Goal: Information Seeking & Learning: Learn about a topic

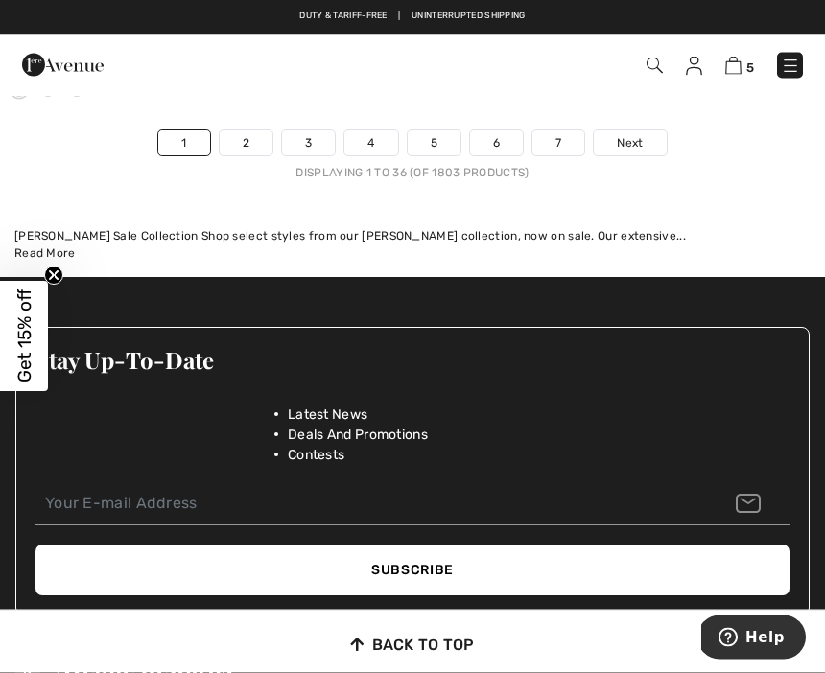
scroll to position [12570, 0]
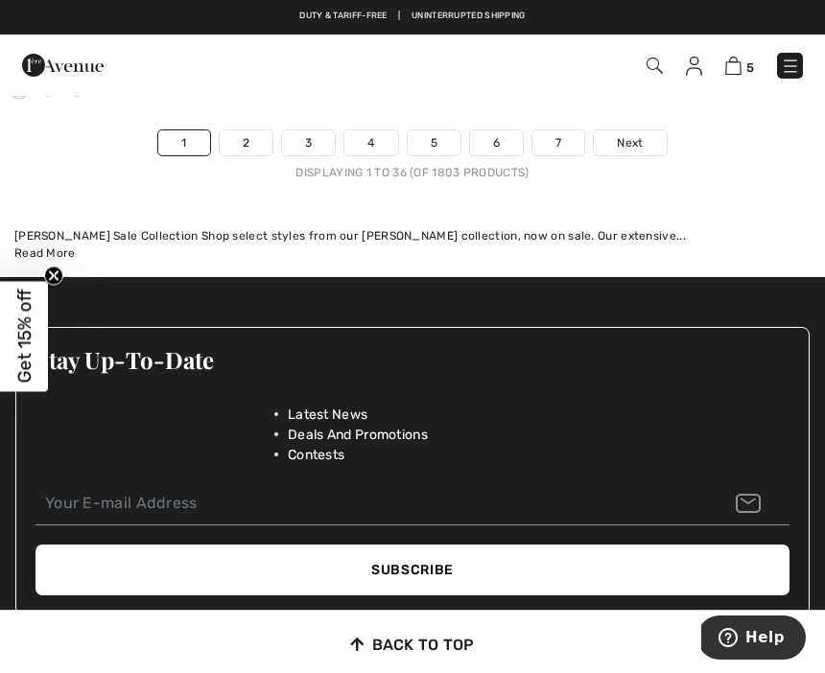
click at [627, 134] on span "Next" at bounding box center [630, 142] width 26 height 17
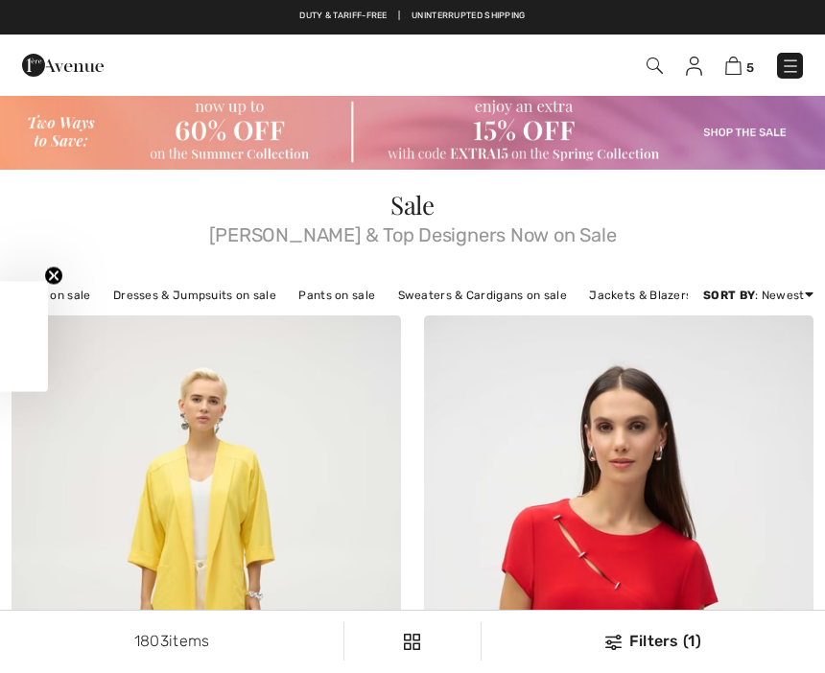
checkbox input "true"
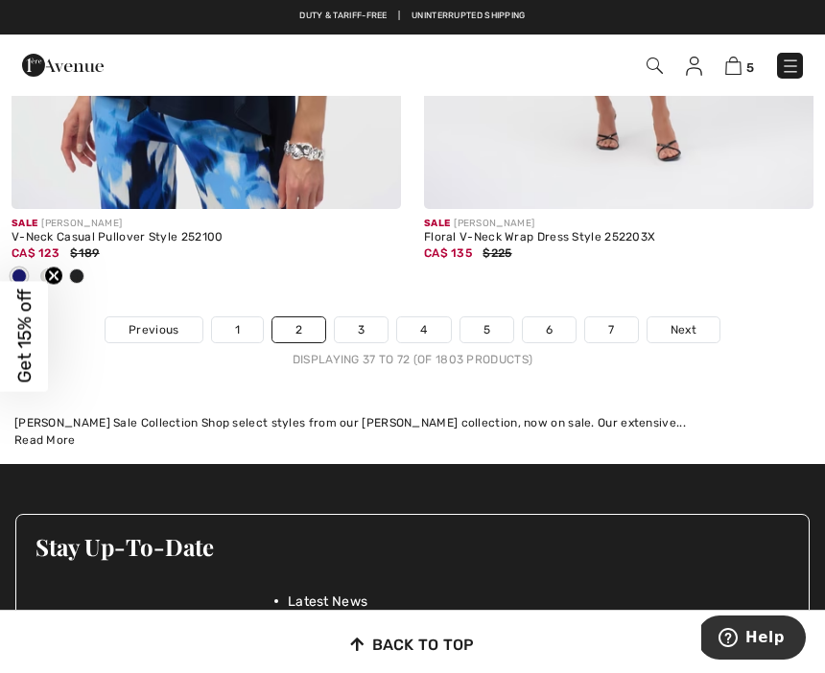
scroll to position [12703, 0]
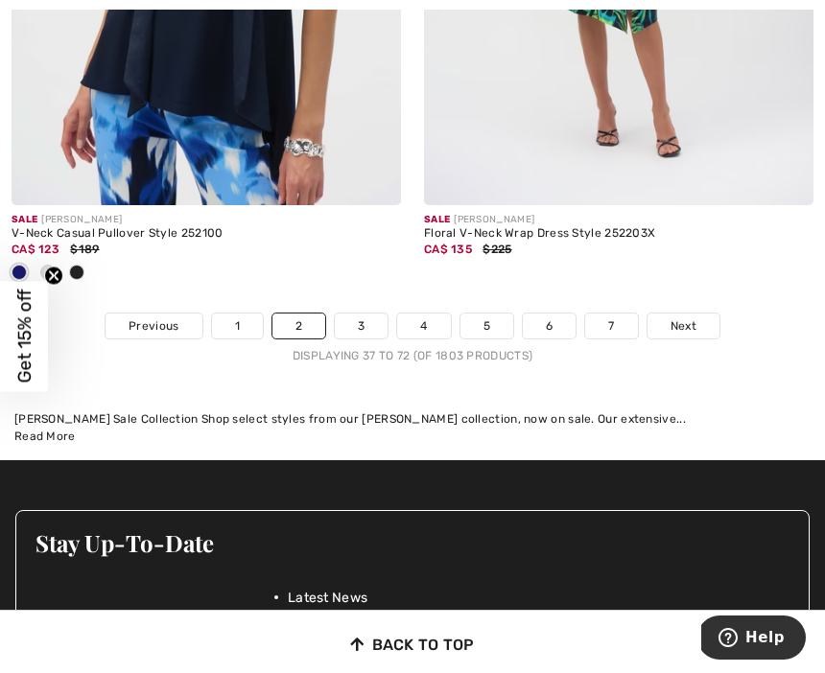
click at [361, 321] on link "3" at bounding box center [361, 326] width 53 height 25
click at [369, 314] on link "3" at bounding box center [361, 326] width 53 height 25
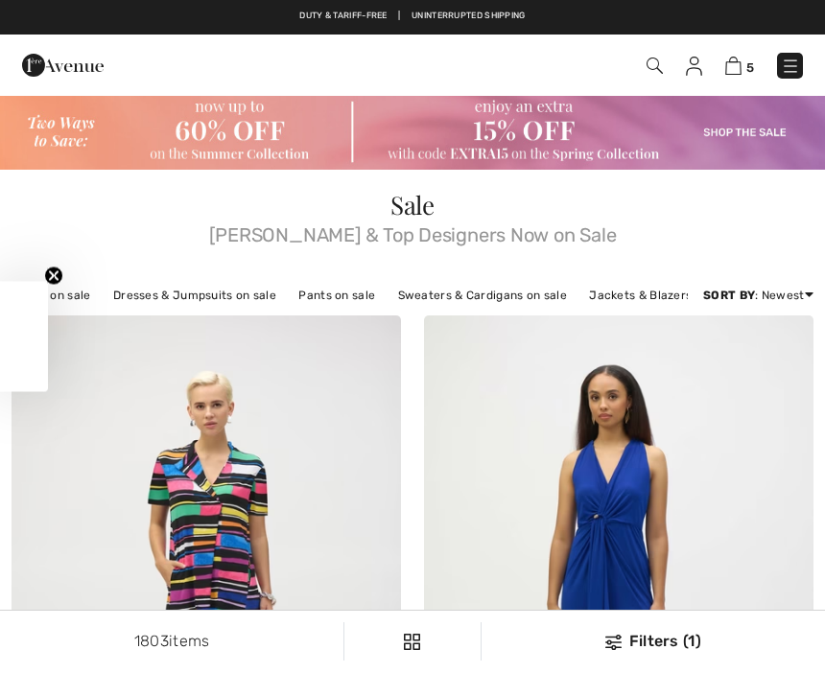
checkbox input "true"
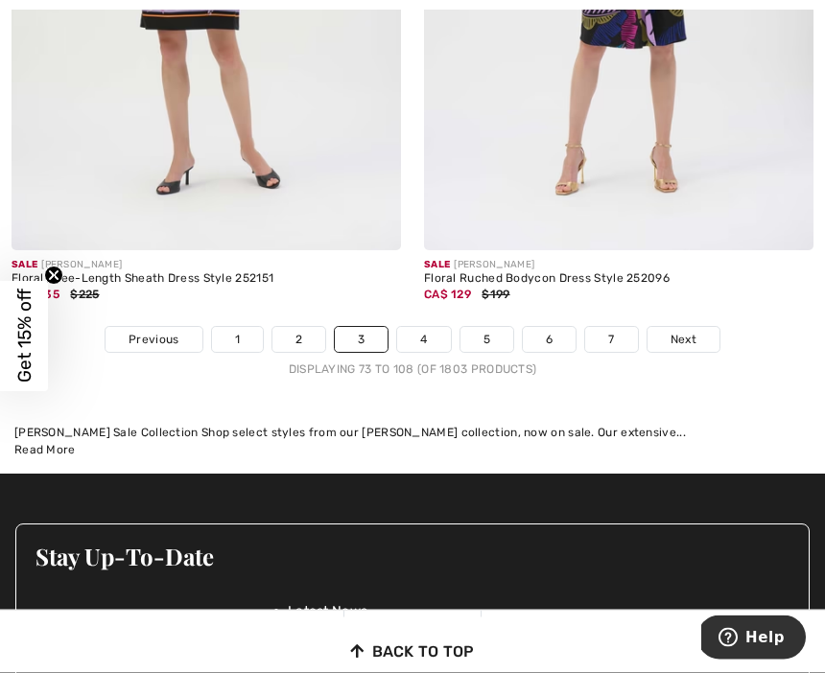
scroll to position [12486, 0]
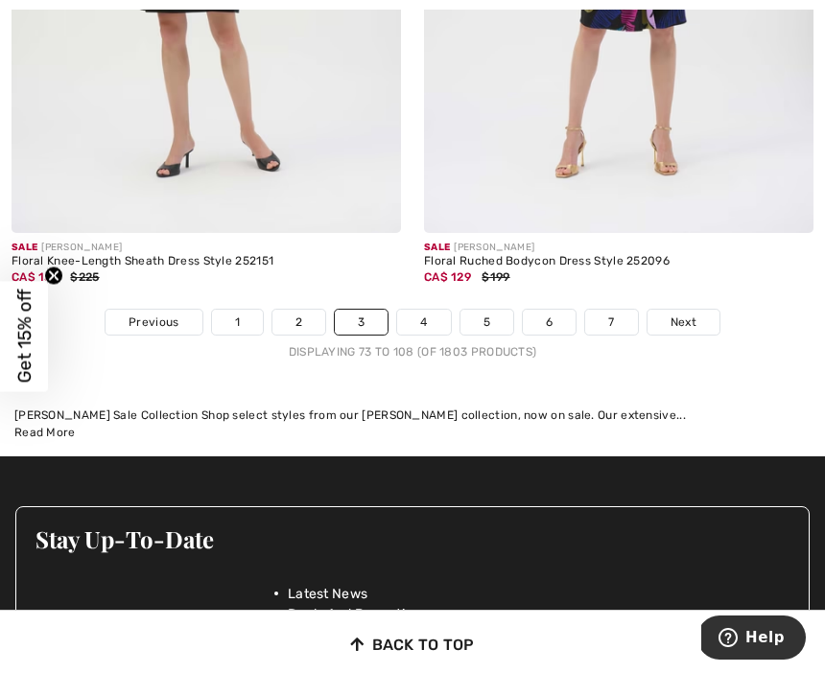
click at [434, 311] on link "4" at bounding box center [423, 322] width 53 height 25
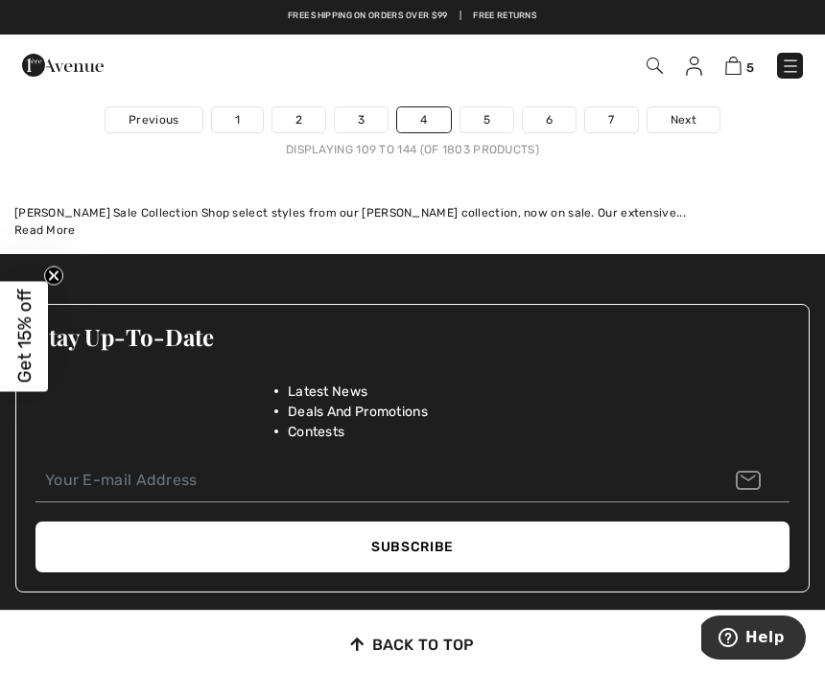
scroll to position [12563, 0]
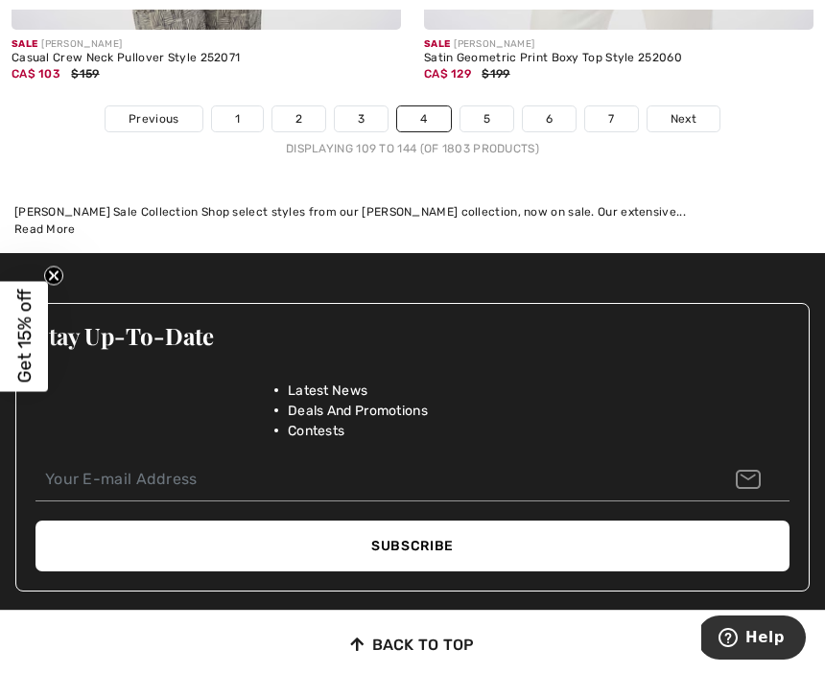
click at [489, 106] on link "5" at bounding box center [486, 118] width 53 height 25
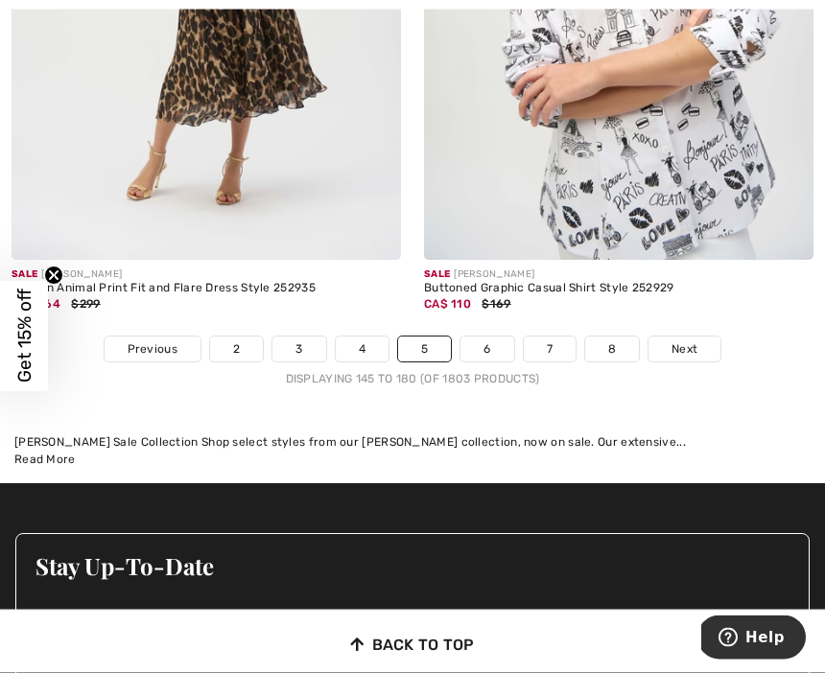
scroll to position [12322, 0]
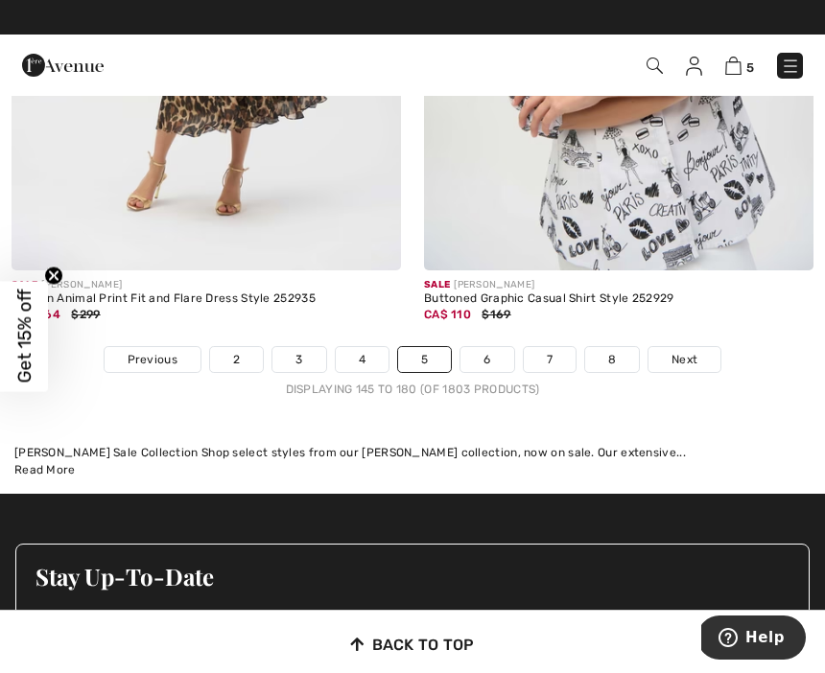
click at [487, 350] on link "6" at bounding box center [486, 359] width 53 height 25
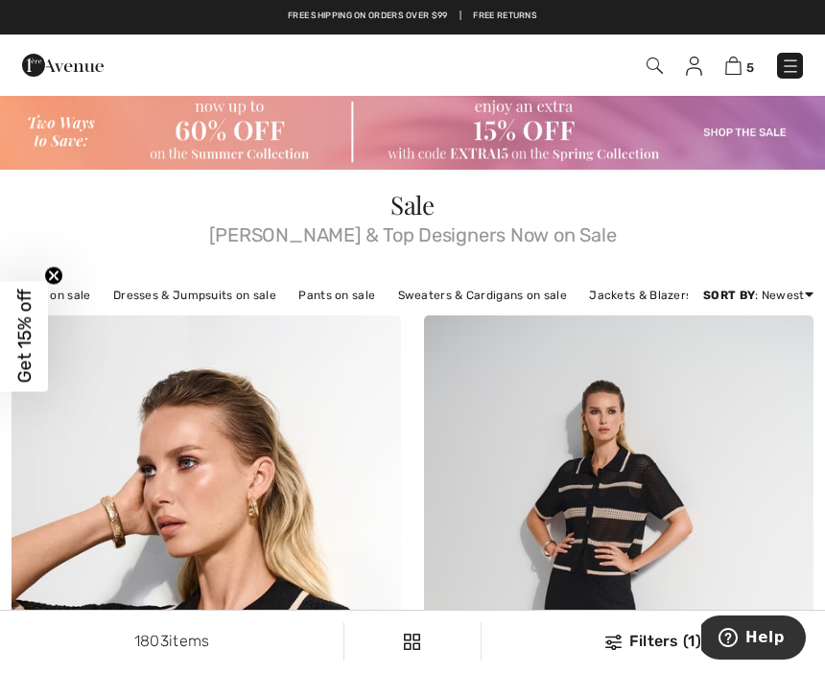
click at [765, 386] on link "Discount: High to Low" at bounding box center [735, 375] width 125 height 29
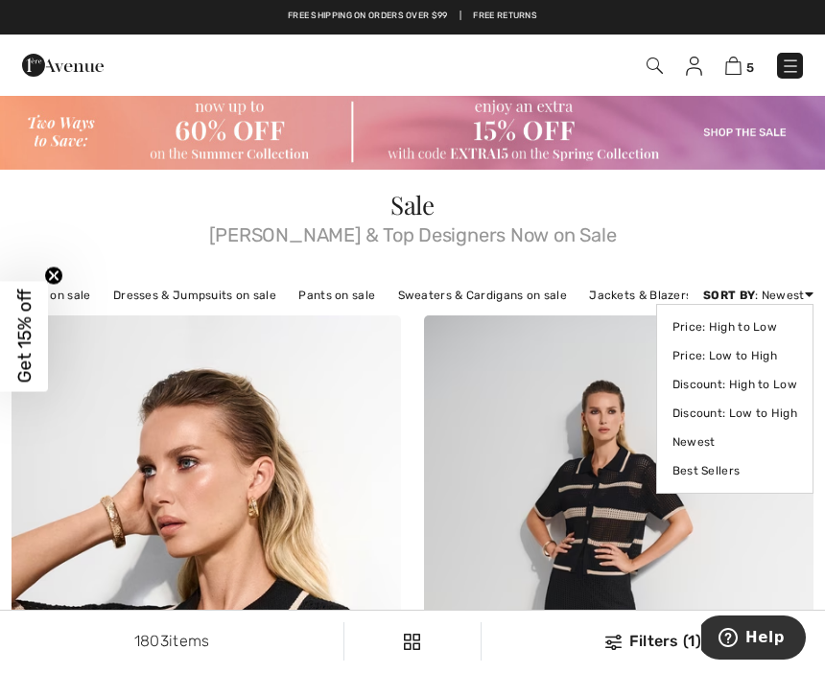
click at [758, 381] on link "Discount: High to Low" at bounding box center [734, 384] width 125 height 29
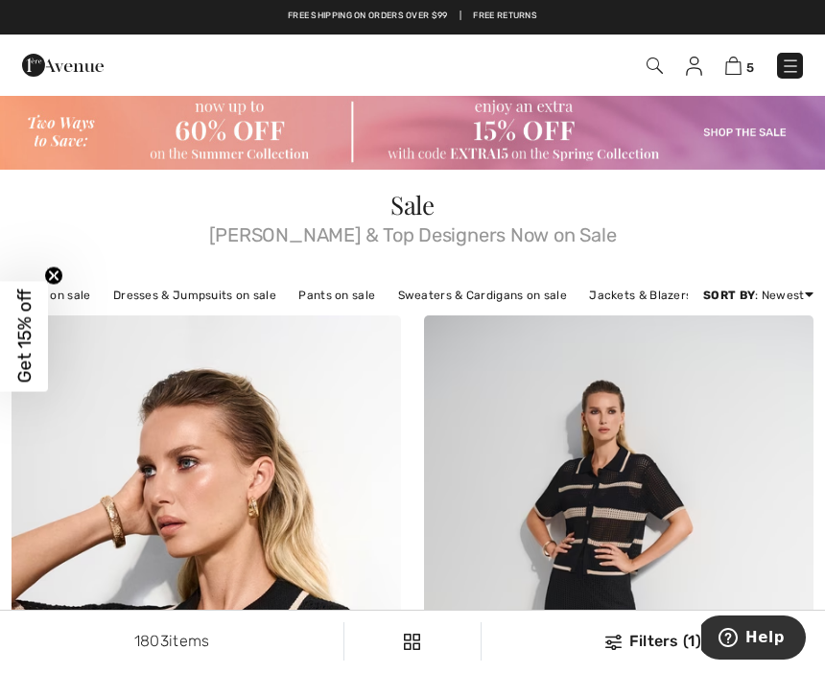
click at [749, 390] on link "Discount: High to Low" at bounding box center [735, 375] width 125 height 29
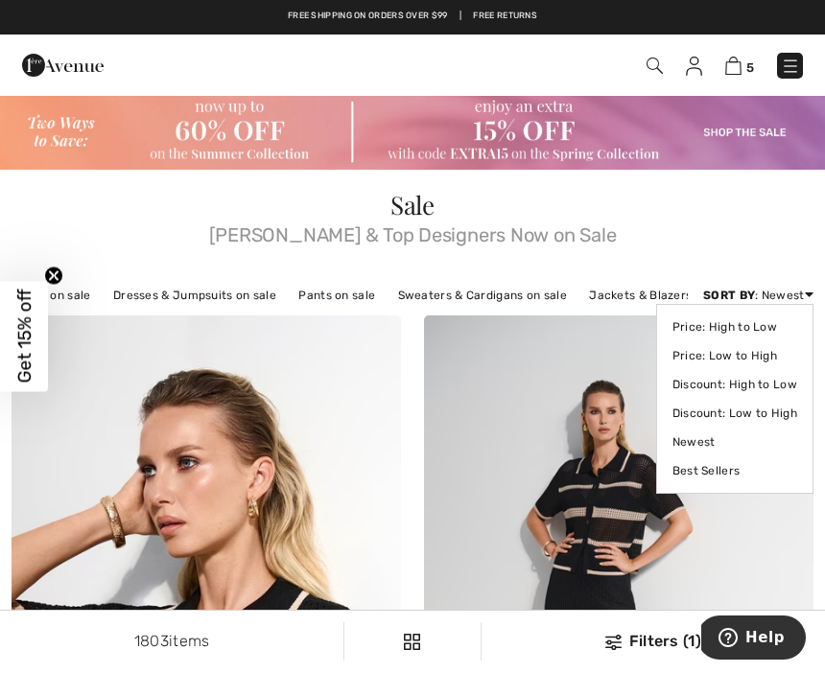
click at [739, 387] on link "Discount: High to Low" at bounding box center [734, 384] width 125 height 29
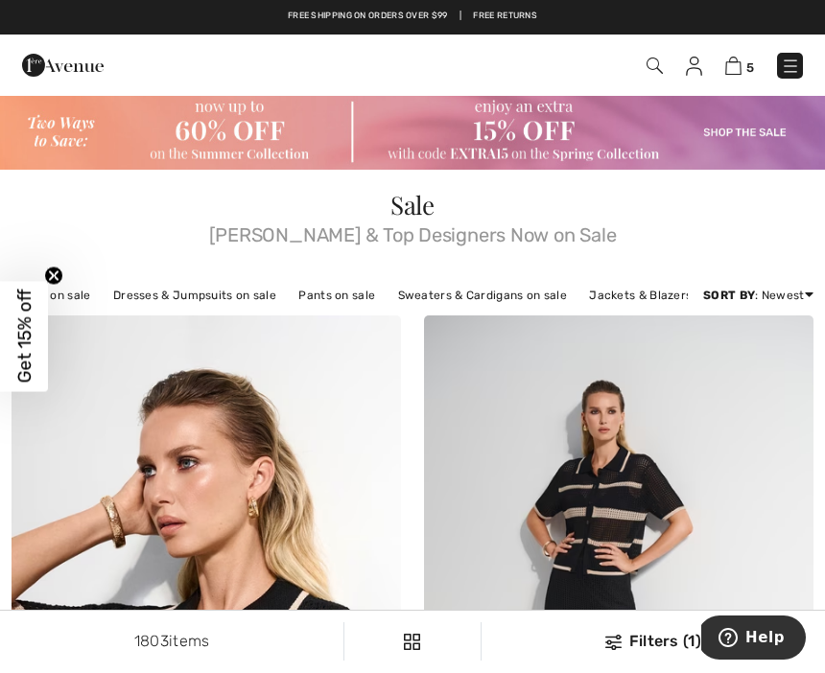
click at [678, 390] on link "Discount: High to Low" at bounding box center [735, 375] width 125 height 29
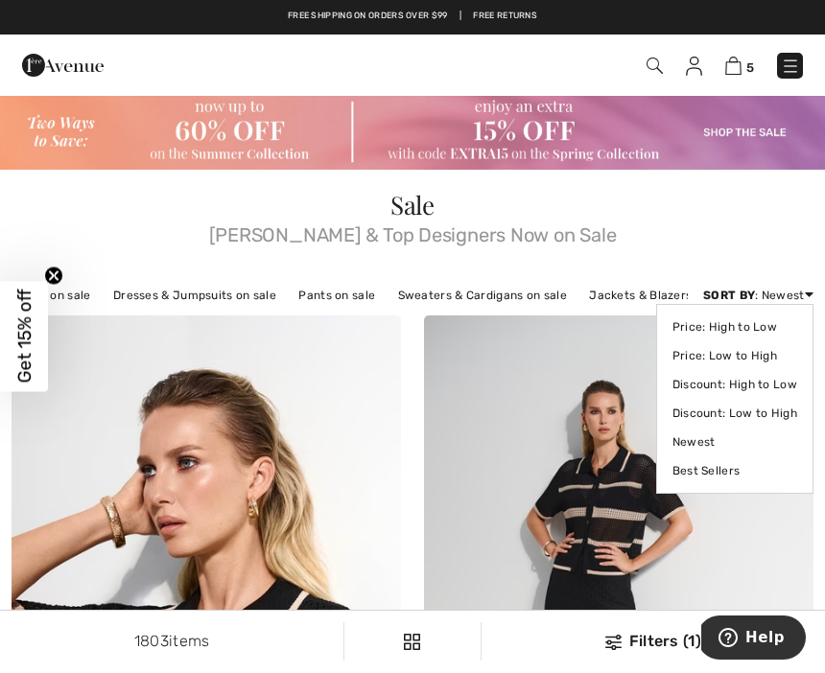
click at [744, 388] on link "Discount: High to Low" at bounding box center [734, 384] width 125 height 29
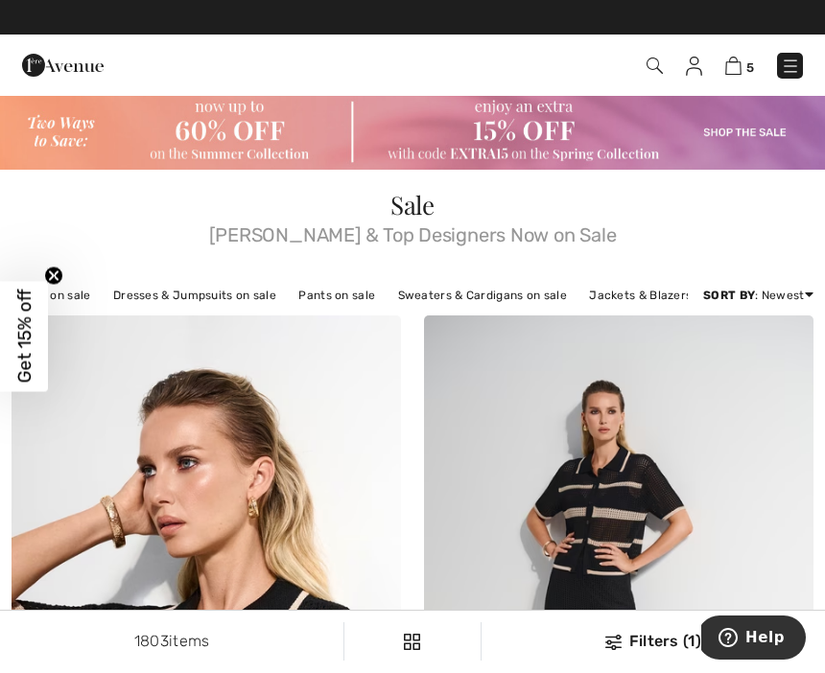
click at [737, 400] on link "Discount: Low to High" at bounding box center [735, 404] width 125 height 29
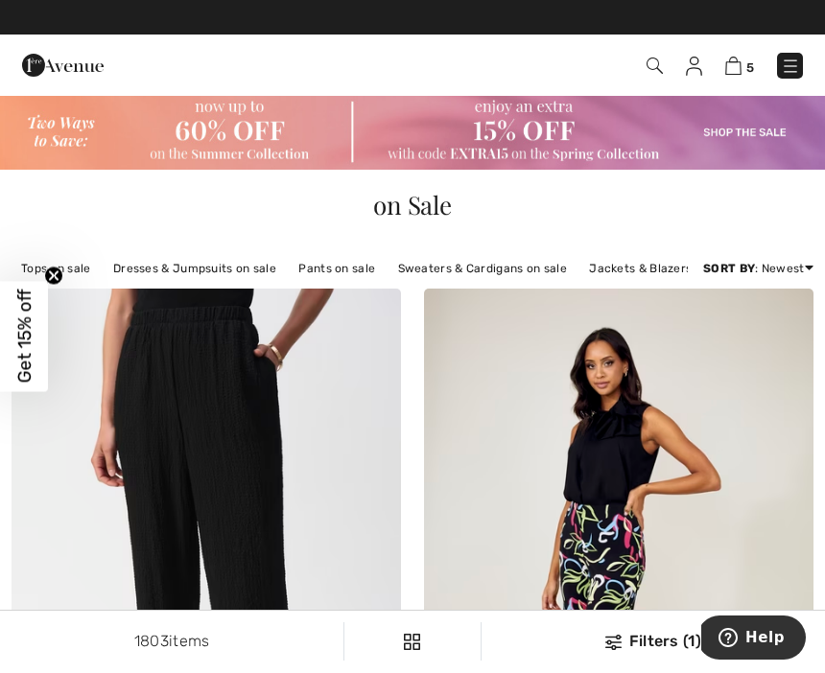
click at [754, 363] on link "Discount: High to Low" at bounding box center [735, 349] width 125 height 29
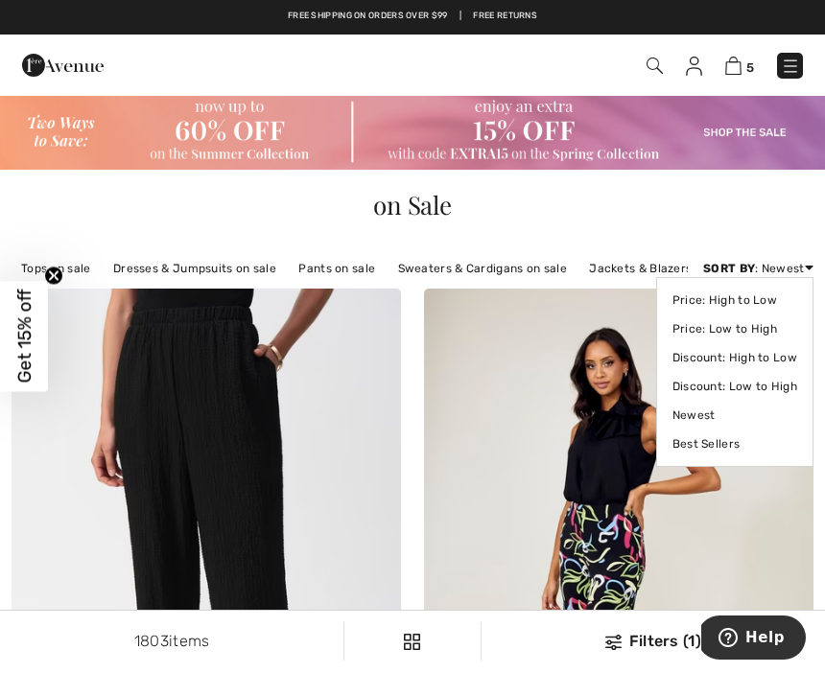
click at [763, 363] on link "Discount: High to Low" at bounding box center [734, 357] width 125 height 29
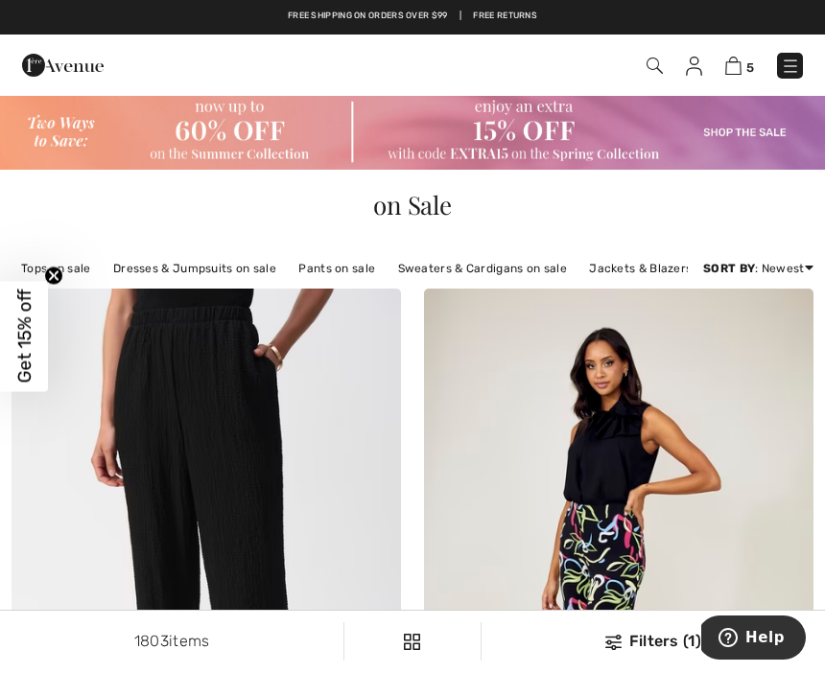
click at [709, 444] on link "Best Sellers" at bounding box center [735, 435] width 125 height 29
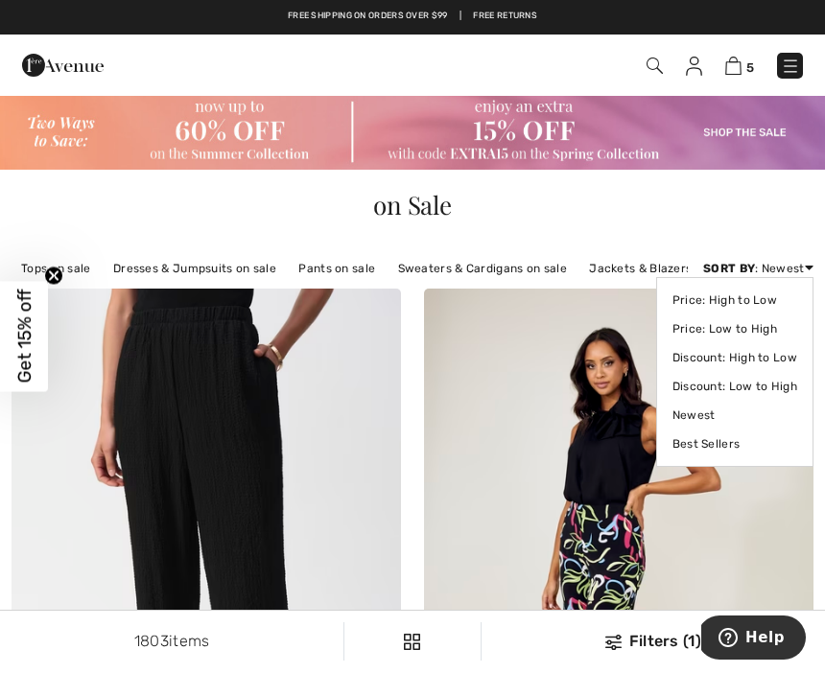
click at [692, 360] on link "Discount: High to Low" at bounding box center [734, 357] width 125 height 29
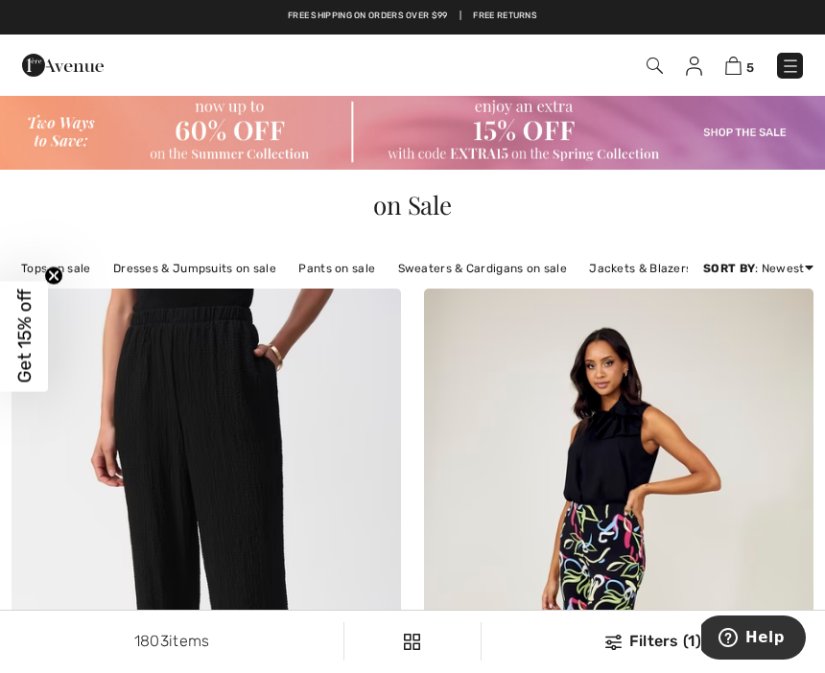
click at [741, 298] on link "Price: High to Low" at bounding box center [735, 291] width 125 height 29
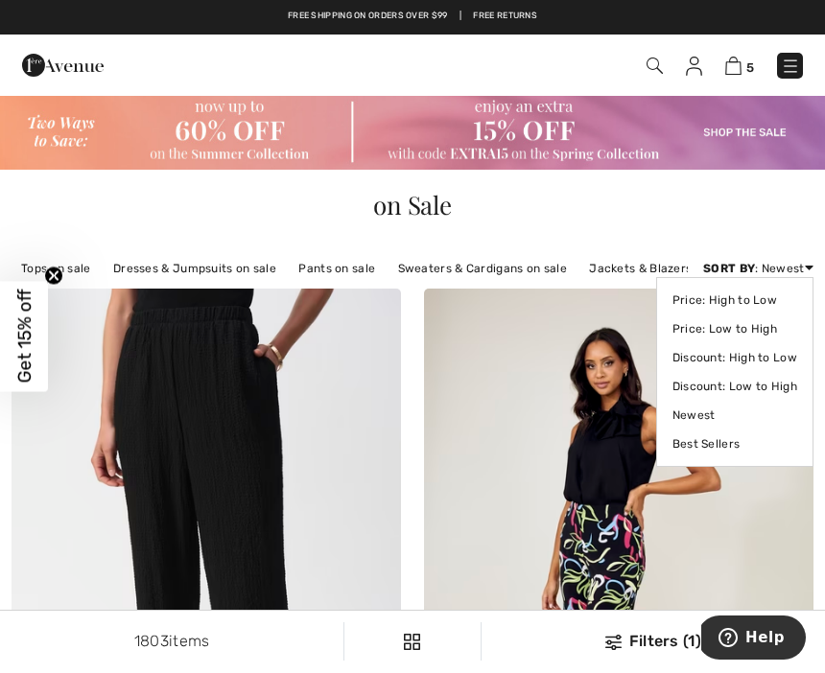
click at [794, 284] on span "Price: High to Low Price: Low to High Discount: High to Low Discount: Low to Hi…" at bounding box center [734, 372] width 157 height 190
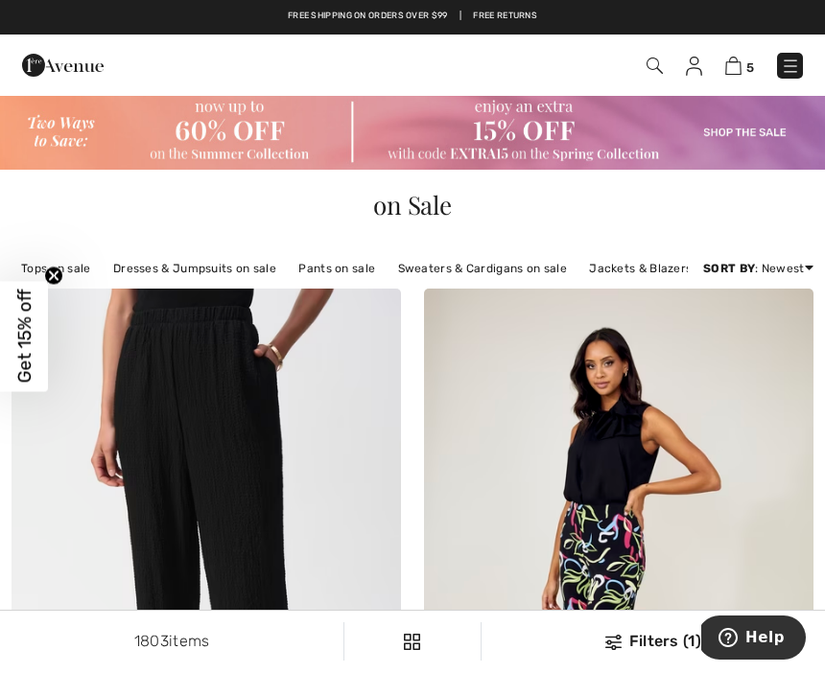
click at [737, 291] on link "Price: High to Low" at bounding box center [735, 291] width 125 height 29
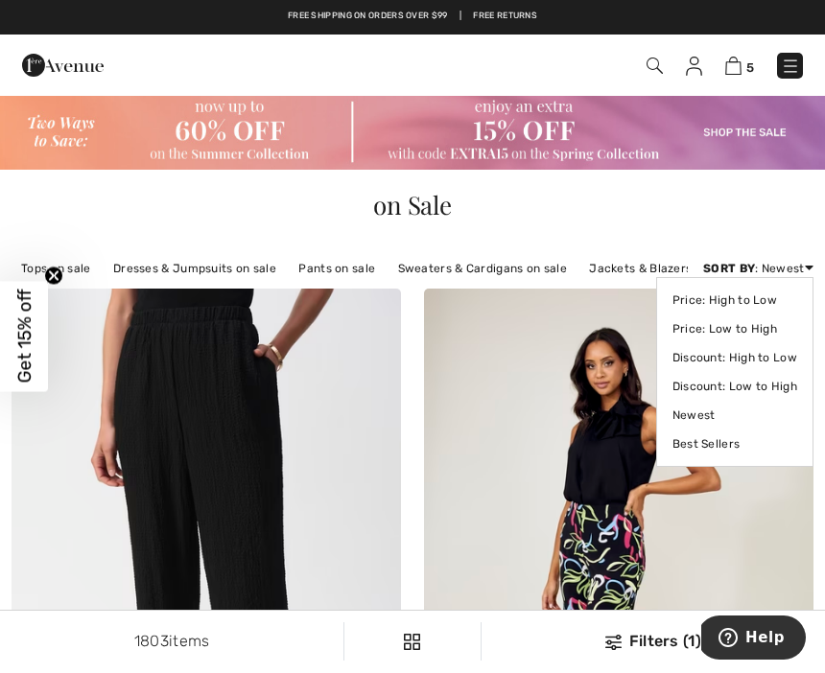
click at [714, 353] on link "Discount: High to Low" at bounding box center [734, 357] width 125 height 29
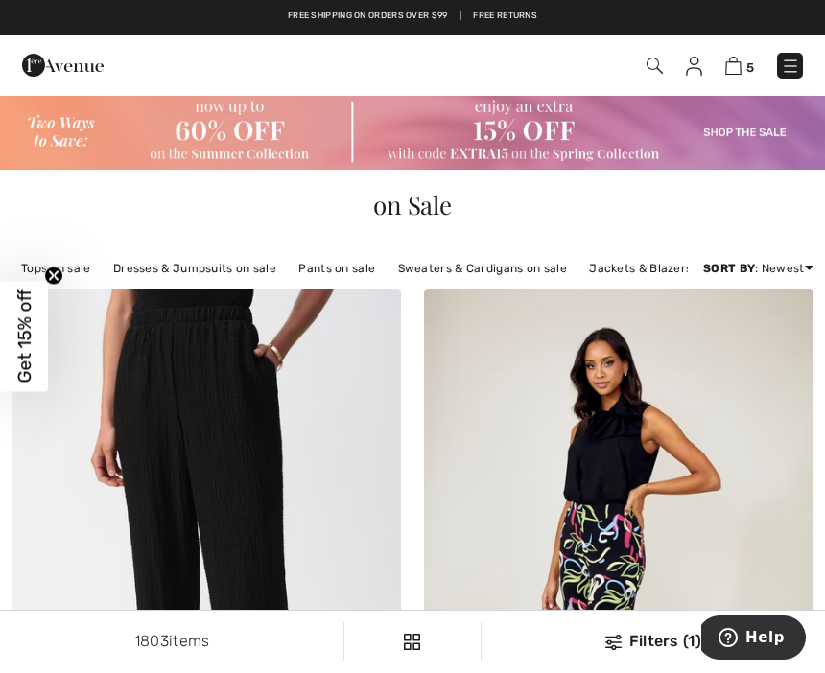
click at [714, 450] on link "Best Sellers" at bounding box center [735, 435] width 125 height 29
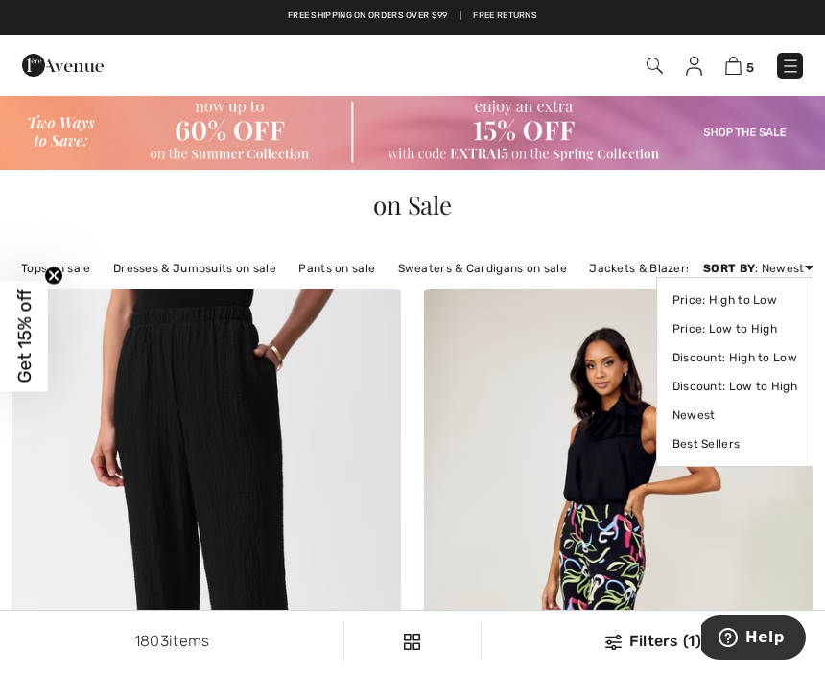
click at [724, 489] on img at bounding box center [618, 581] width 389 height 584
click at [774, 352] on link "Discount: High to Low" at bounding box center [734, 357] width 125 height 29
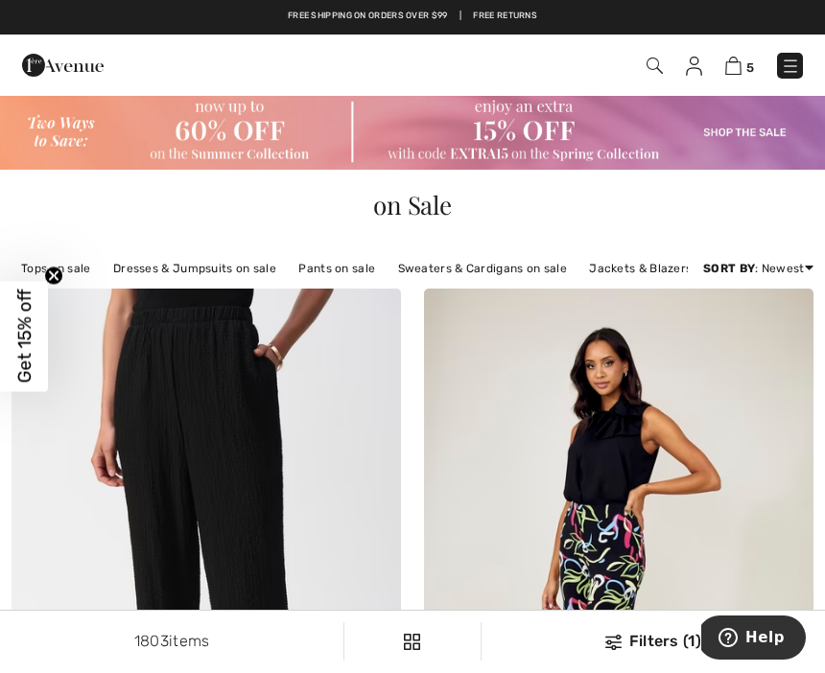
click at [734, 418] on link "Newest" at bounding box center [735, 406] width 125 height 29
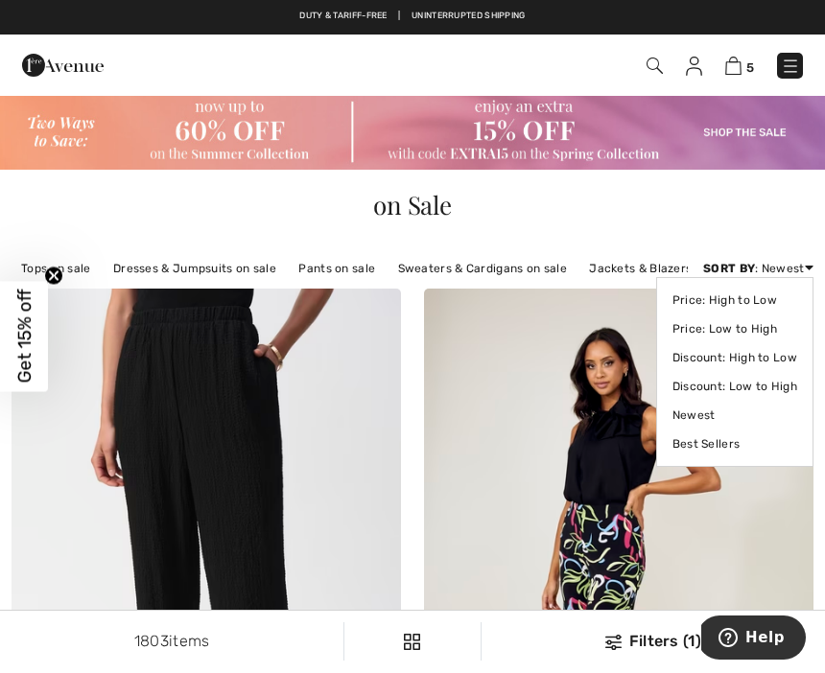
click at [757, 539] on img at bounding box center [618, 581] width 389 height 584
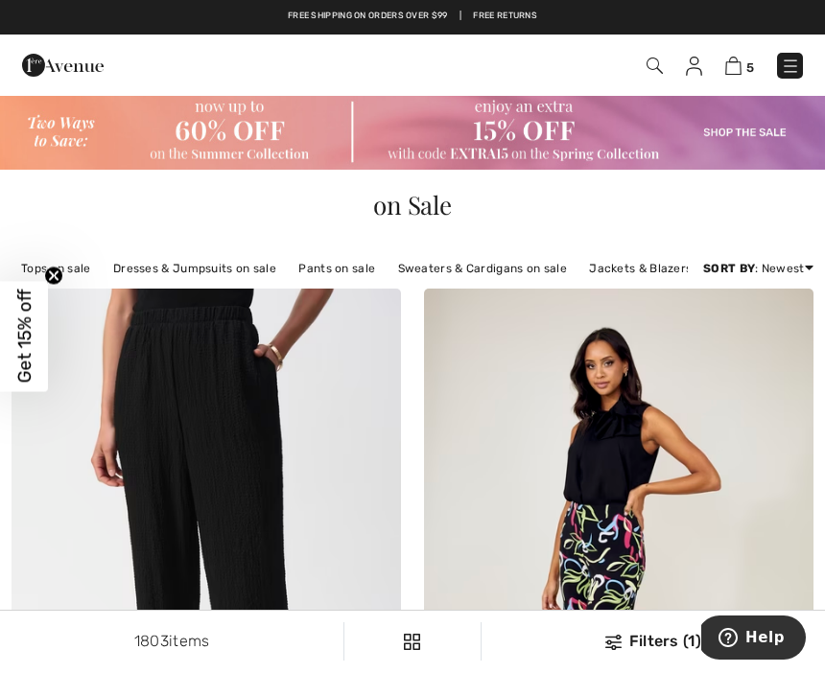
click at [789, 69] on img at bounding box center [789, 66] width 19 height 19
